Goal: Information Seeking & Learning: Learn about a topic

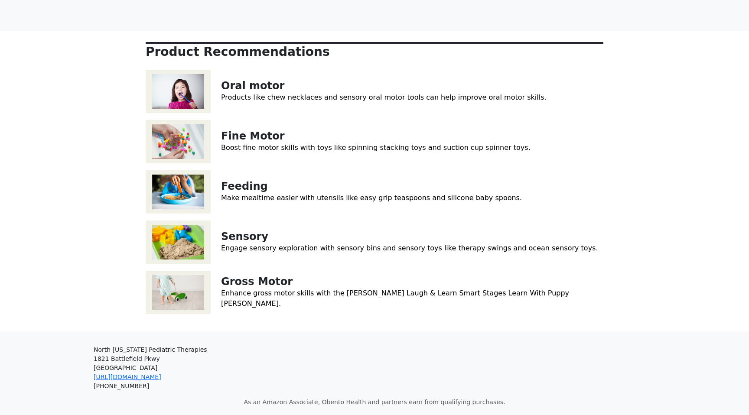
scroll to position [128, 0]
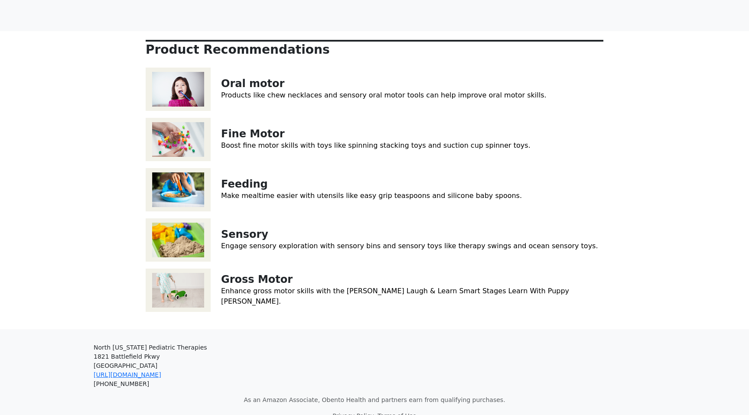
click at [191, 177] on img at bounding box center [178, 189] width 65 height 43
click at [242, 229] on link "Sensory" at bounding box center [244, 235] width 47 height 12
click at [303, 275] on p "Gross Motor" at bounding box center [412, 280] width 382 height 13
click at [304, 287] on link "Enhance gross motor skills with the Fisher-Price Laugh & Learn Smart Stages Lea…" at bounding box center [395, 296] width 348 height 19
click at [187, 72] on img at bounding box center [178, 89] width 65 height 43
